Goal: Navigation & Orientation: Find specific page/section

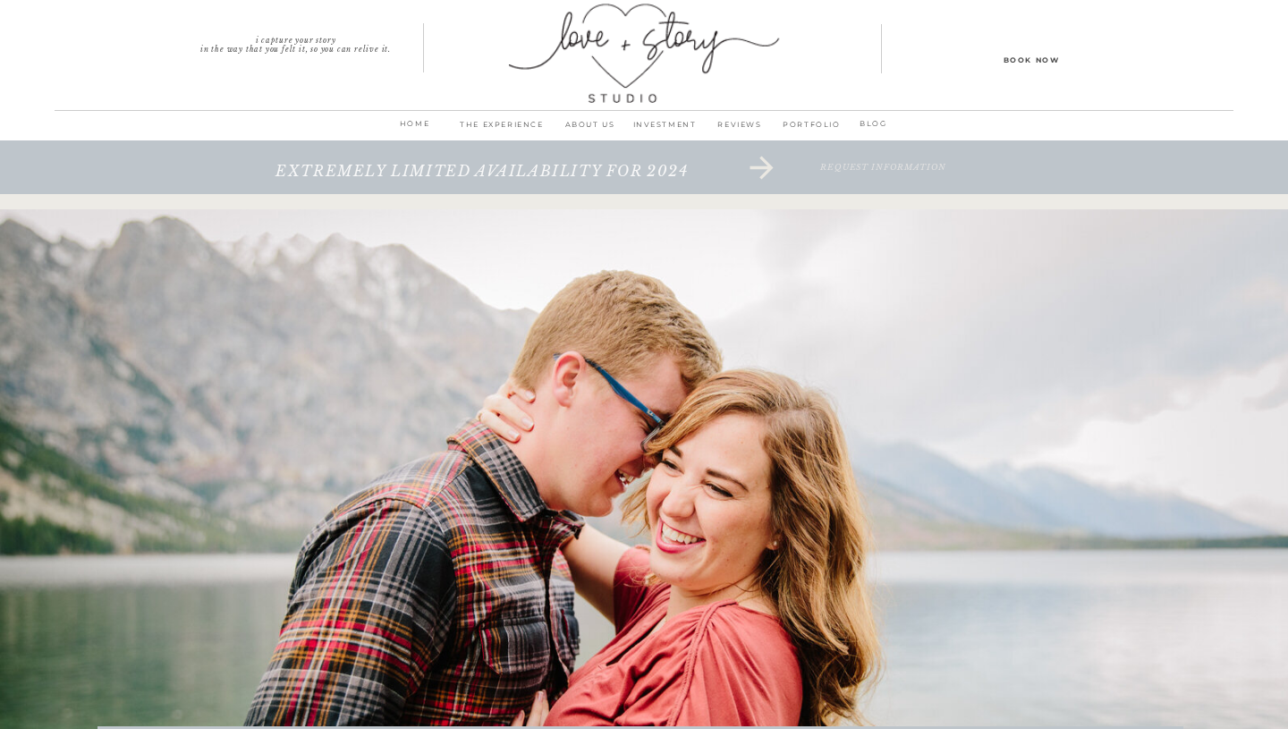
click at [805, 124] on p "PORTFOLIO" at bounding box center [811, 129] width 69 height 25
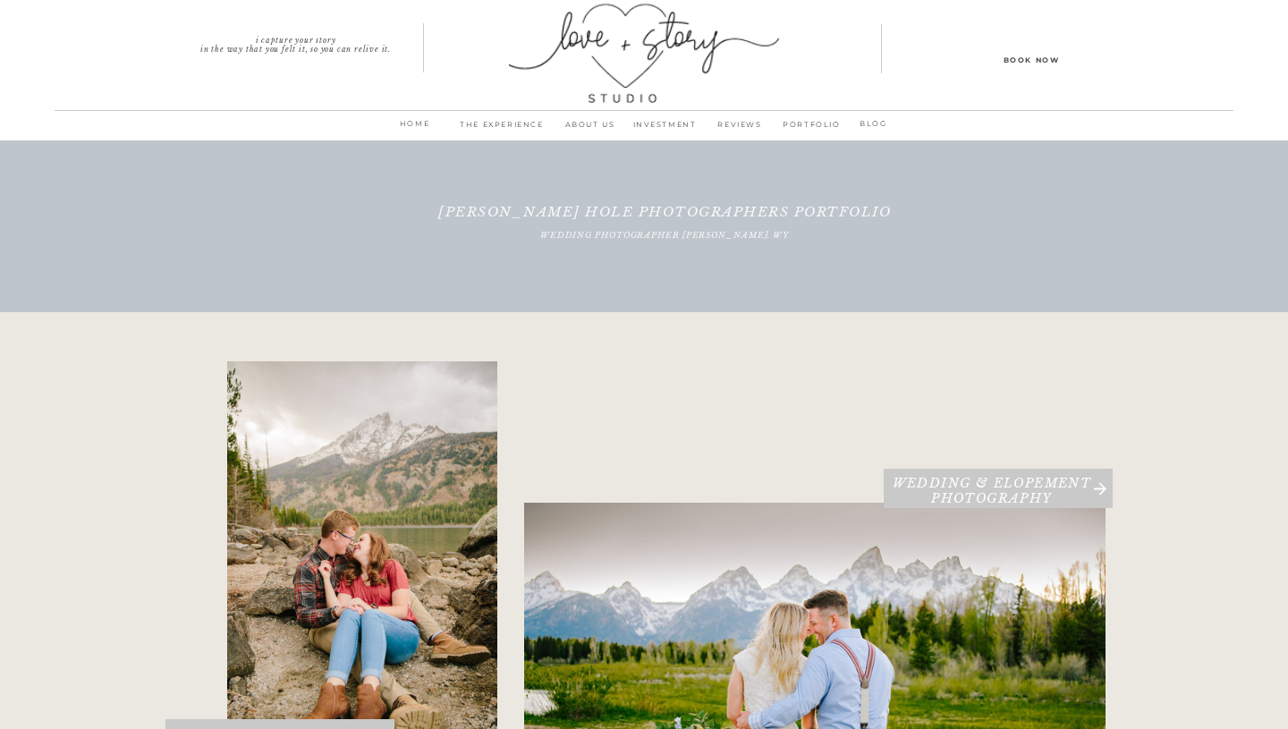
click at [651, 125] on p "INVESTMENT" at bounding box center [664, 129] width 75 height 25
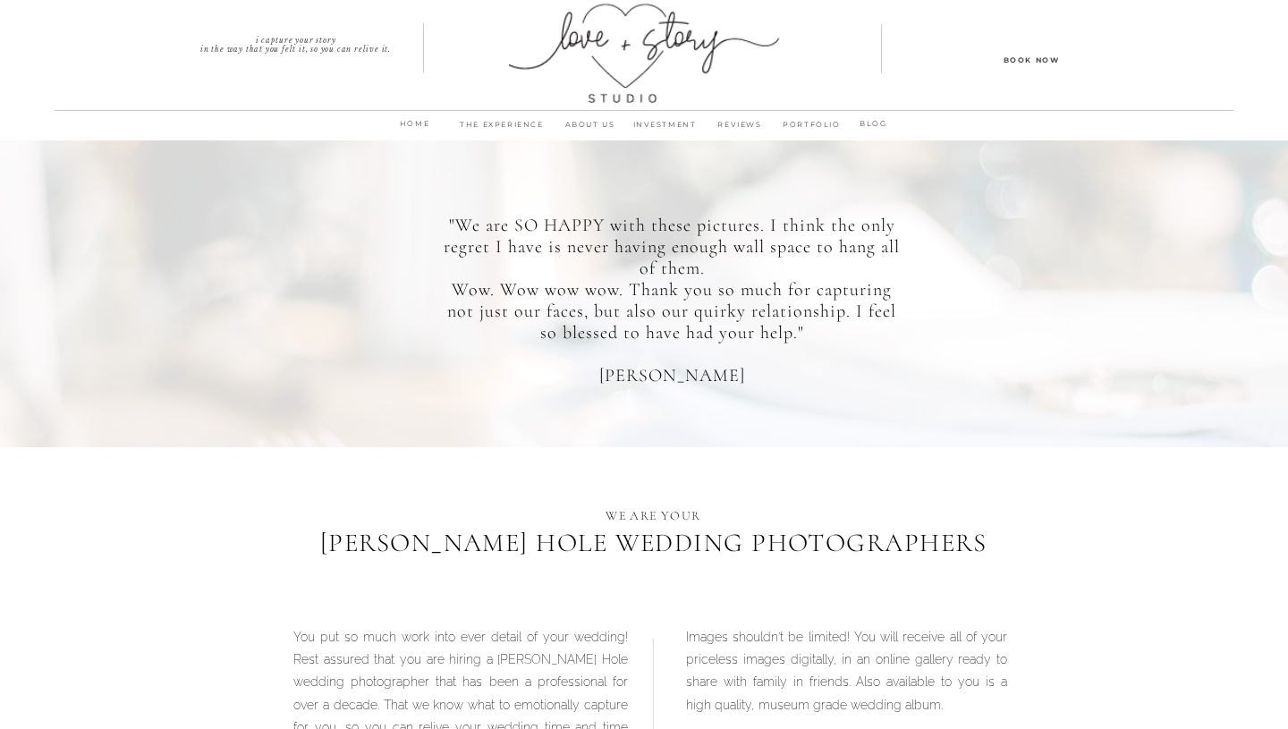
click at [411, 128] on p "home" at bounding box center [414, 128] width 47 height 25
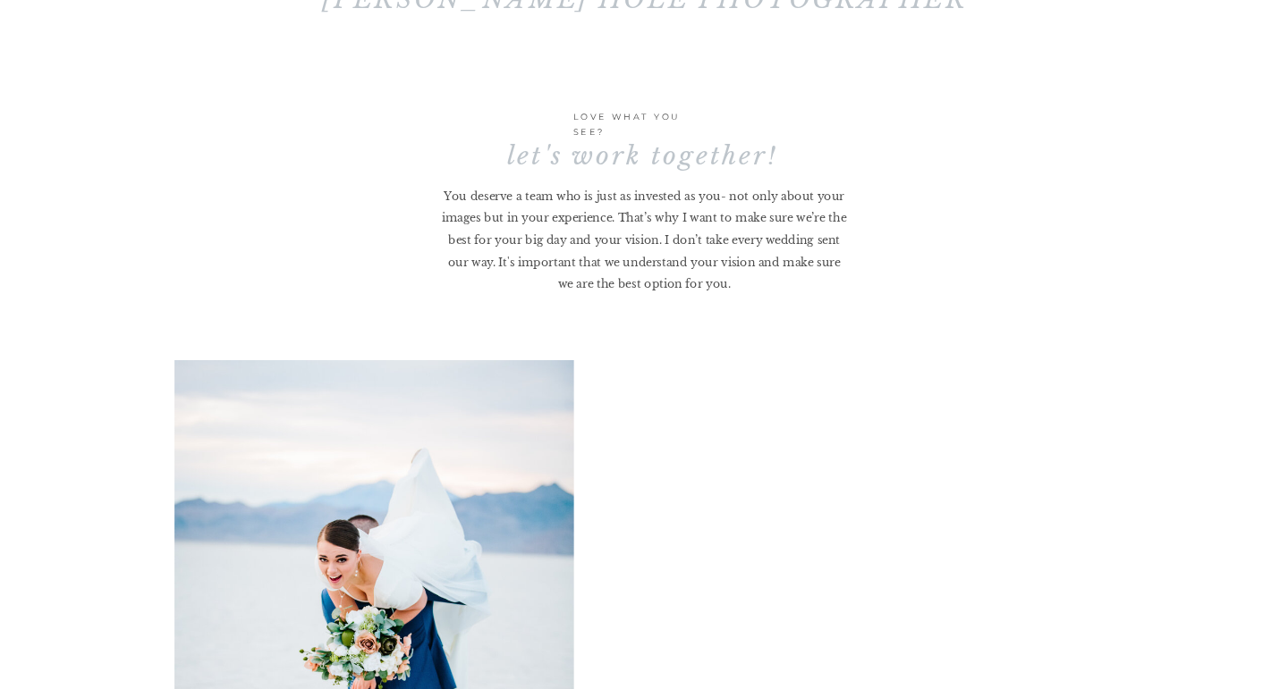
scroll to position [6283, 0]
